Goal: Find specific page/section: Find specific page/section

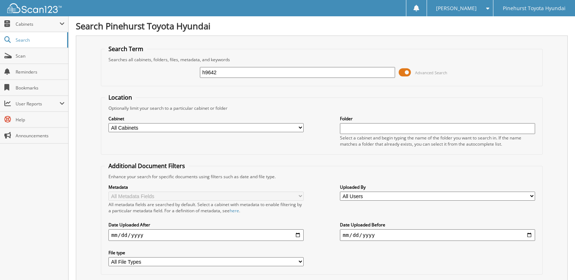
type input "h9642"
click at [33, 24] on span "Cabinets" at bounding box center [38, 24] width 44 height 6
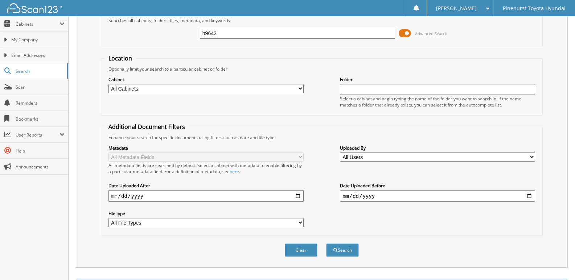
scroll to position [74, 0]
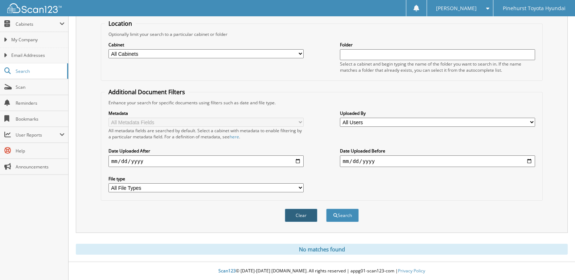
click at [305, 214] on button "Clear" at bounding box center [301, 215] width 33 height 13
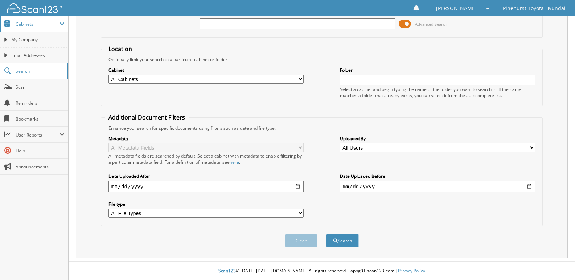
click at [30, 24] on span "Cabinets" at bounding box center [38, 24] width 44 height 6
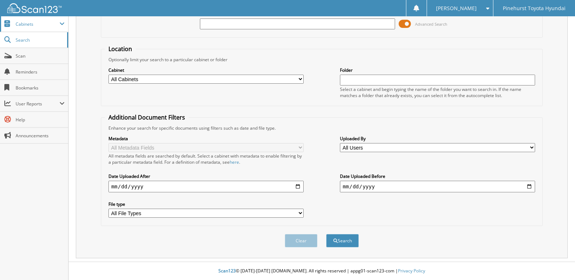
click at [30, 24] on span "Cabinets" at bounding box center [38, 24] width 44 height 6
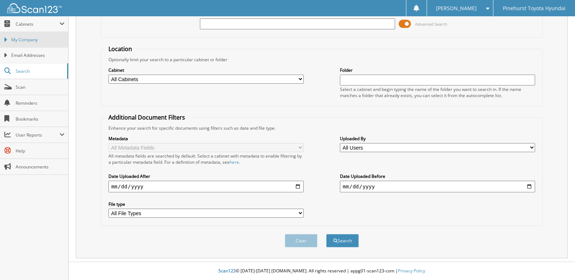
click at [35, 36] on link "My Company" at bounding box center [34, 40] width 68 height 16
